Goal: Information Seeking & Learning: Learn about a topic

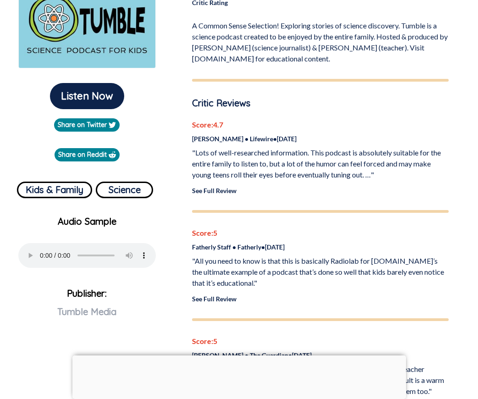
scroll to position [207, 0]
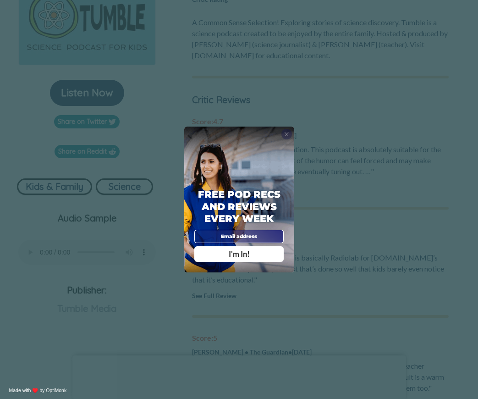
click at [287, 135] on span "X" at bounding box center [286, 134] width 5 height 7
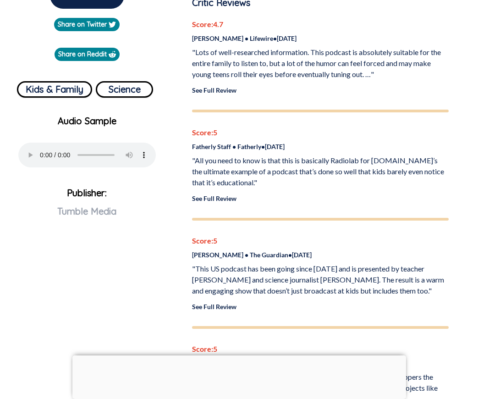
scroll to position [313, 0]
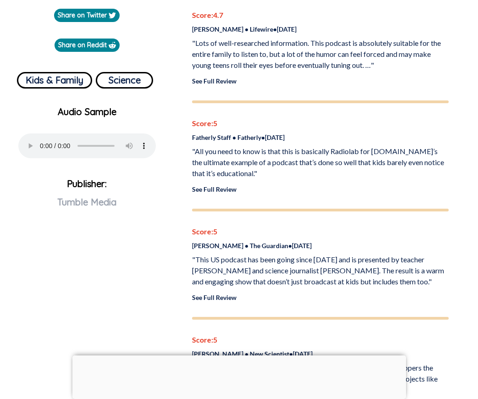
click at [237, 355] on div at bounding box center [239, 355] width 334 height 0
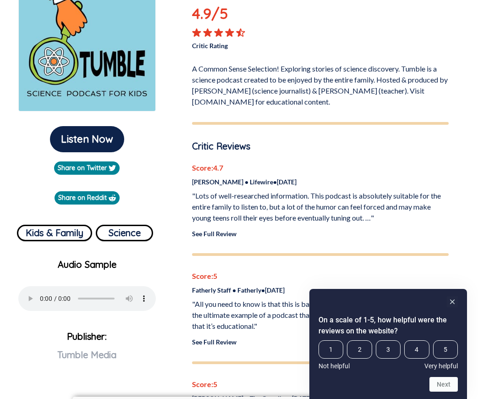
scroll to position [162, 0]
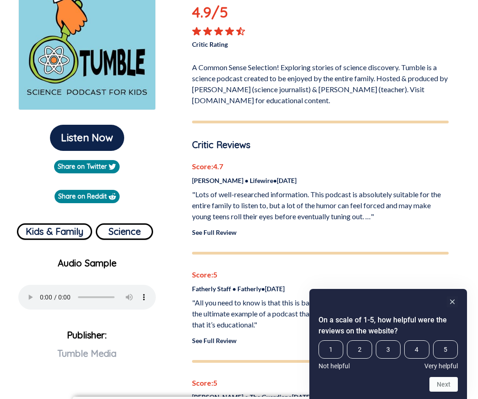
click at [232, 232] on link "See Full Review" at bounding box center [214, 232] width 44 height 8
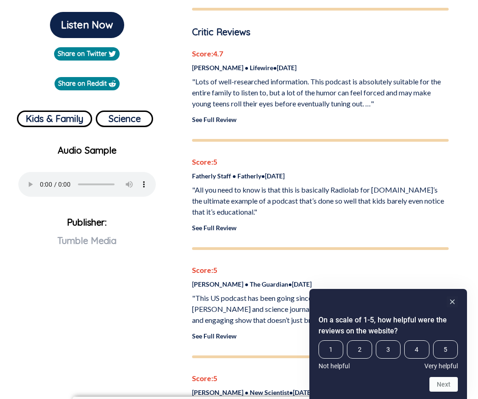
scroll to position [276, 0]
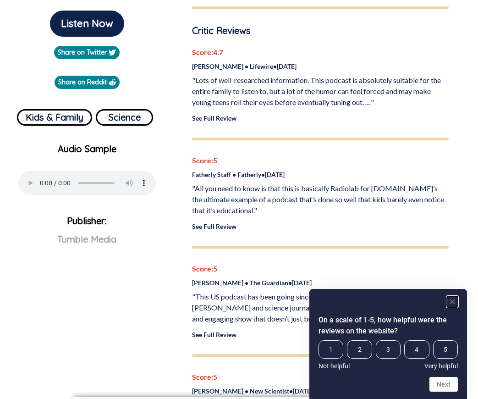
click at [452, 302] on icon "Hide survey" at bounding box center [452, 301] width 5 height 5
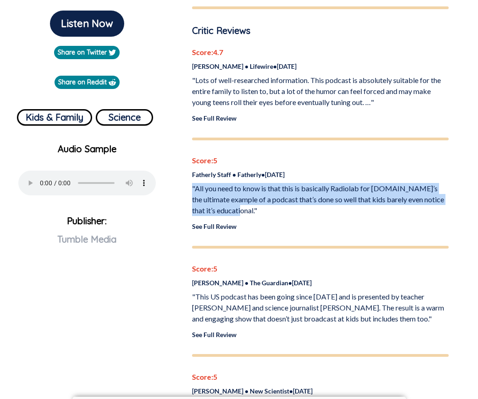
drag, startPoint x: 192, startPoint y: 188, endPoint x: 236, endPoint y: 211, distance: 49.6
click at [236, 211] on p ""All you need to know is that this is basically Radiolab for kids.It’s the ulti…" at bounding box center [320, 199] width 257 height 33
click at [215, 229] on link "See Full Review" at bounding box center [214, 226] width 44 height 8
click at [238, 213] on p ""All you need to know is that this is basically Radiolab for kids.It’s the ulti…" at bounding box center [320, 199] width 257 height 33
drag, startPoint x: 236, startPoint y: 212, endPoint x: 190, endPoint y: 190, distance: 50.7
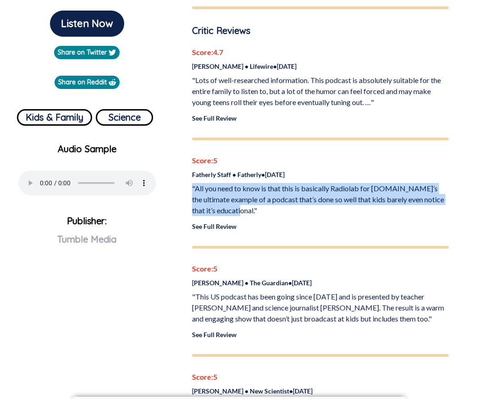
copy p ""All you need to know is that this is basically Radiolab for kids.It’s the ulti…"
drag, startPoint x: 195, startPoint y: 297, endPoint x: 440, endPoint y: 322, distance: 245.6
click at [440, 322] on p ""This US podcast has been going since 2015 and is presented by teacher Marshall…" at bounding box center [320, 307] width 257 height 33
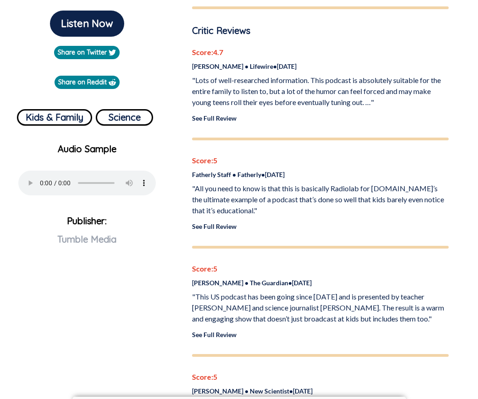
drag, startPoint x: 438, startPoint y: 318, endPoint x: 187, endPoint y: 294, distance: 251.9
copy p ""This US podcast has been going since 2015 and is presented by teacher Marshall…"
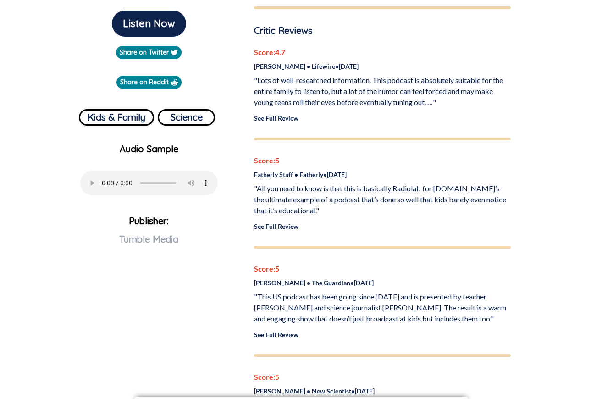
scroll to position [257, 0]
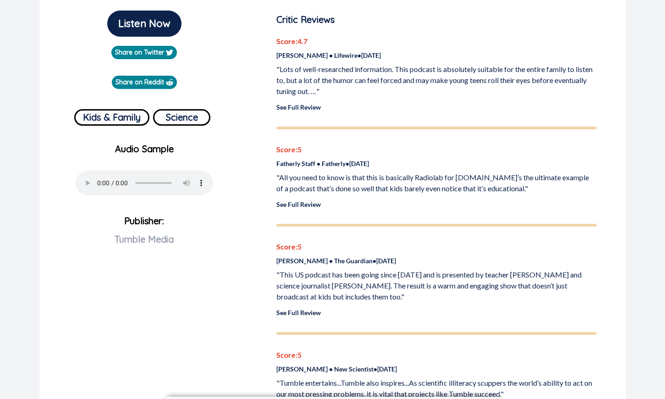
click at [307, 312] on link "See Full Review" at bounding box center [298, 313] width 44 height 8
click at [318, 296] on p ""This US podcast has been going since 2015 and is presented by teacher Marshall…" at bounding box center [436, 285] width 320 height 33
drag, startPoint x: 409, startPoint y: 297, endPoint x: 271, endPoint y: 276, distance: 139.5
click at [271, 276] on div "Tumble Science Podcast for Kids 4.9 /5 Critic Rating A Common Sense Selection! …" at bounding box center [436, 382] width 342 height 1058
copy p ""This US podcast has been going since 2015 and is presented by teacher Marshall…"
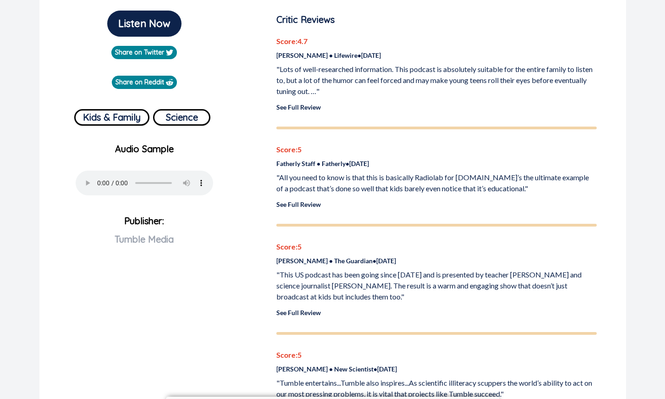
drag, startPoint x: 277, startPoint y: 262, endPoint x: 368, endPoint y: 264, distance: 91.2
click at [368, 264] on p "Miranda Sawyer • The Guardian • Apr 3, 2021" at bounding box center [436, 261] width 320 height 10
copy p "Miranda Sawyer • The Guardian"
